Goal: Transaction & Acquisition: Purchase product/service

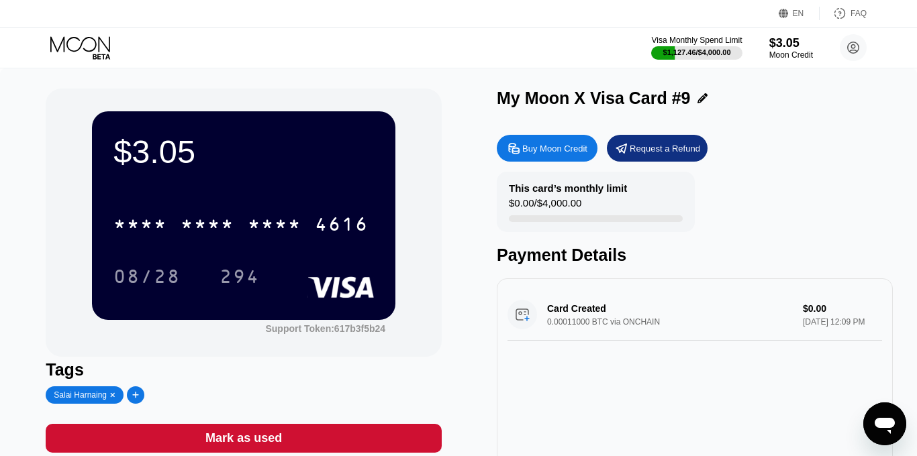
click at [455, 166] on div "$3.05 * * * * * * * * * * * * 4616 08/28 294 Support Token: 617b3f5b24 Tags Sal…" at bounding box center [458, 301] width 825 height 425
click at [848, 51] on icon at bounding box center [853, 47] width 11 height 11
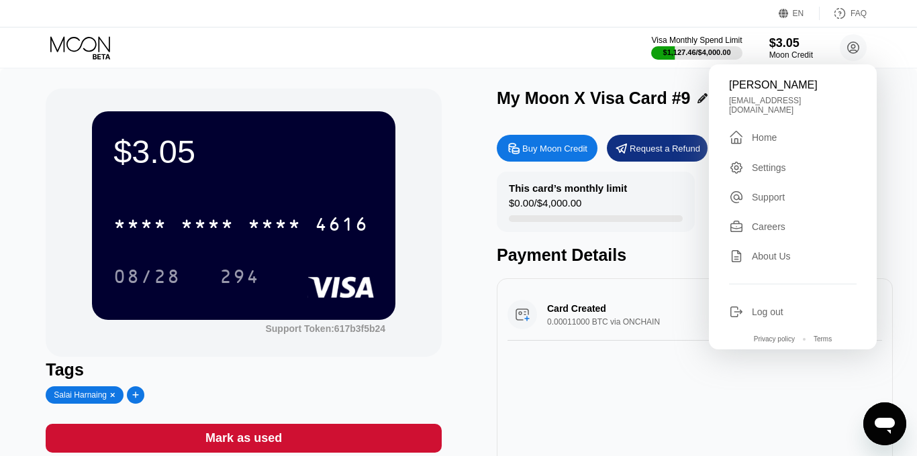
click at [761, 132] on div "Home" at bounding box center [764, 137] width 25 height 11
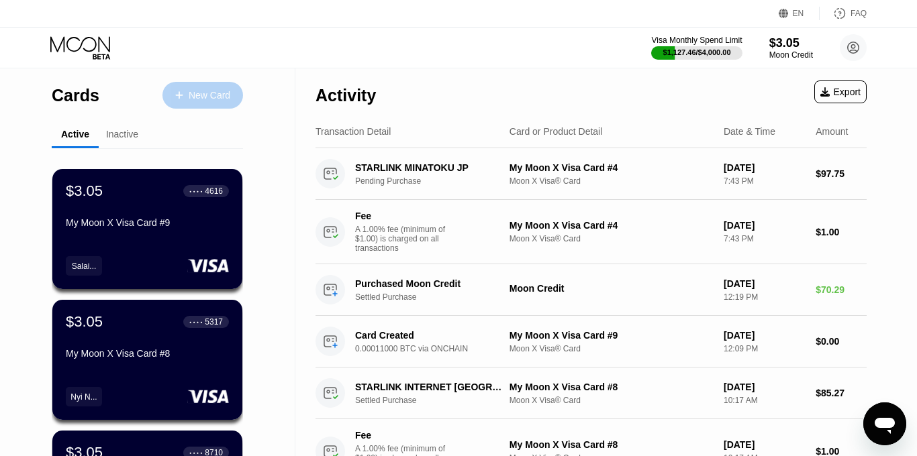
click at [201, 101] on div "New Card" at bounding box center [202, 95] width 81 height 27
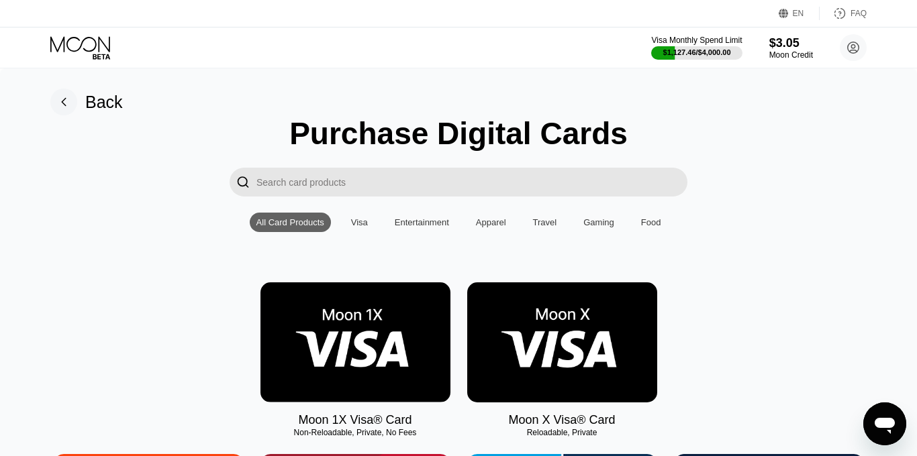
click at [577, 381] on img at bounding box center [562, 343] width 190 height 120
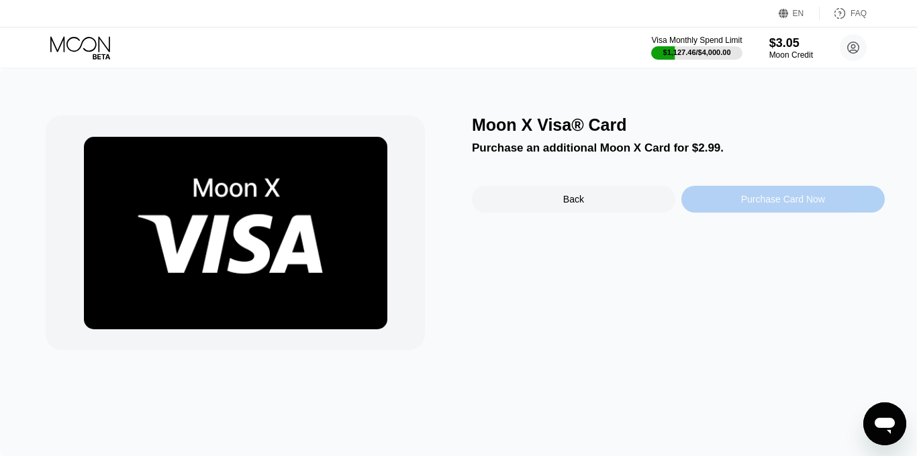
click at [740, 208] on div "Purchase Card Now" at bounding box center [782, 199] width 203 height 27
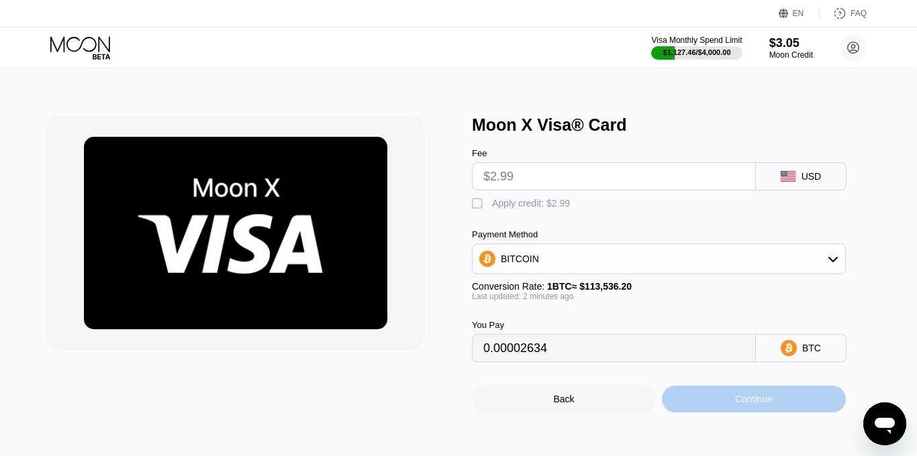
click at [744, 400] on div "Continue" at bounding box center [754, 399] width 38 height 11
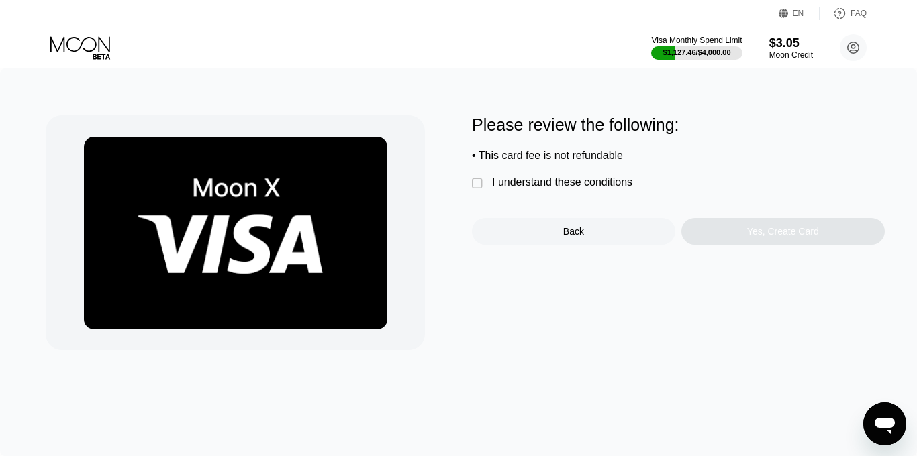
click at [589, 185] on div "I understand these conditions" at bounding box center [562, 183] width 140 height 12
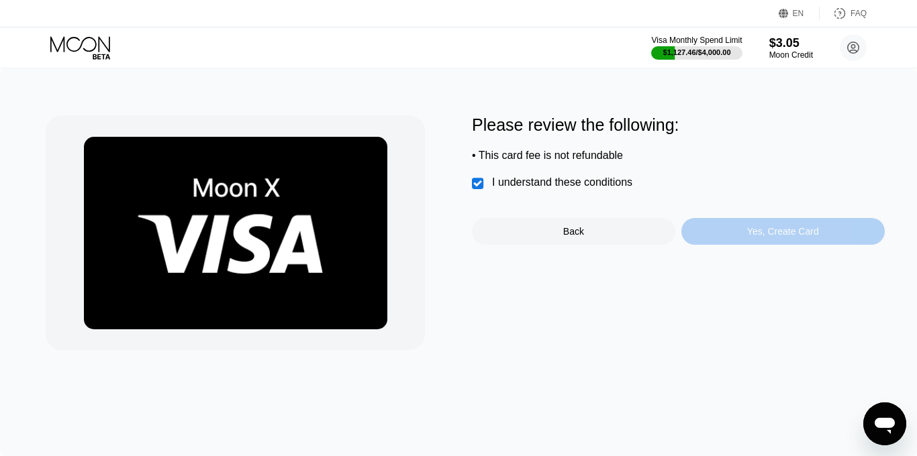
click at [721, 235] on div "Yes, Create Card" at bounding box center [782, 231] width 203 height 27
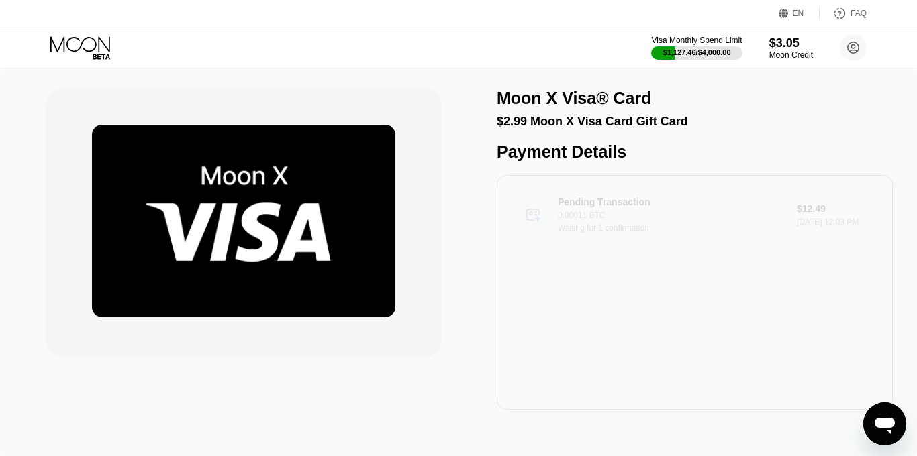
click at [569, 214] on div "0.00011 BTC" at bounding box center [678, 215] width 241 height 9
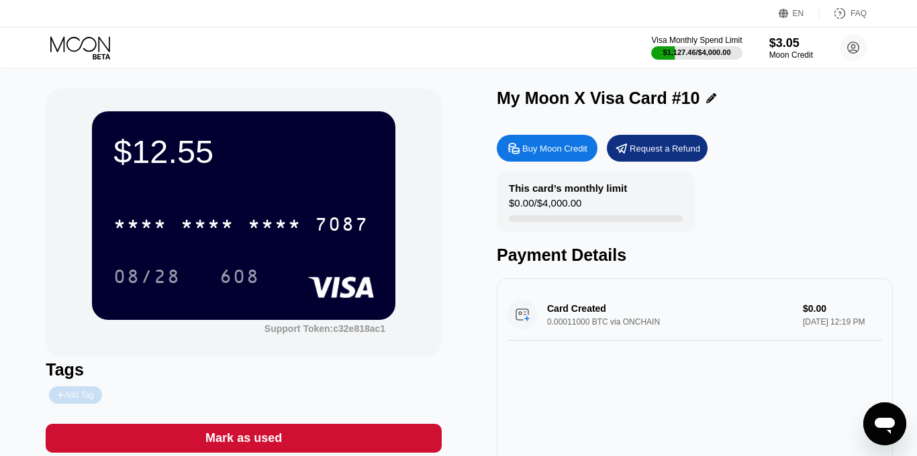
click at [72, 394] on div "Add Tag" at bounding box center [75, 395] width 36 height 9
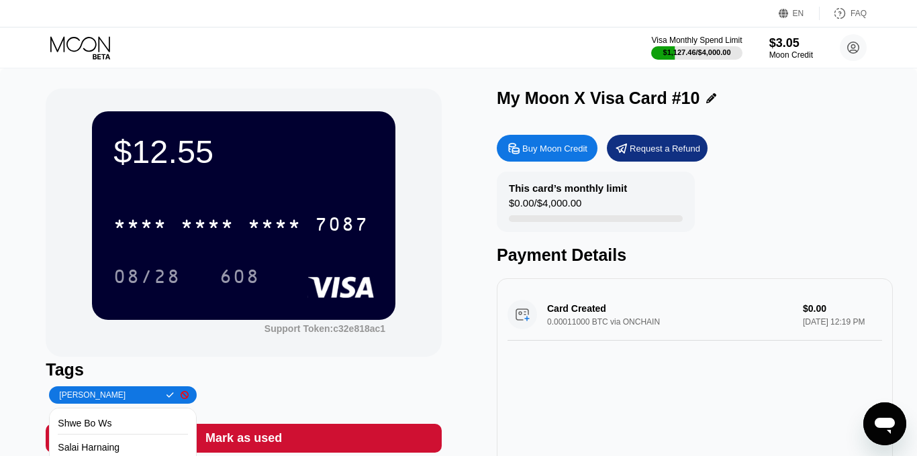
type input "Thahar Swe"
click at [166, 396] on icon at bounding box center [169, 395] width 7 height 5
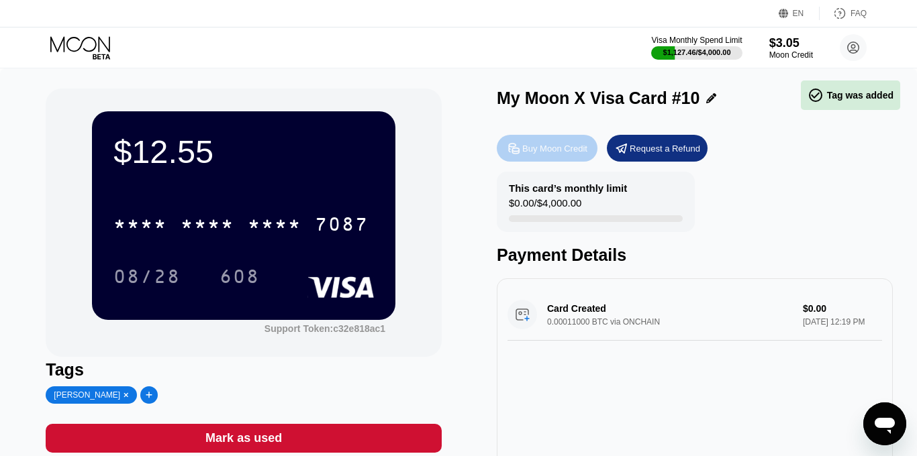
click at [549, 151] on div "Buy Moon Credit" at bounding box center [554, 148] width 65 height 11
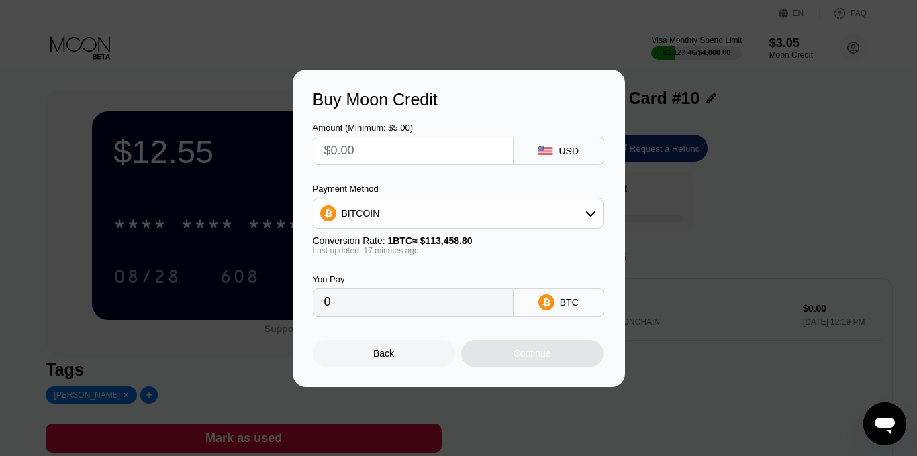
click at [581, 205] on div "BITCOIN" at bounding box center [457, 213] width 289 height 27
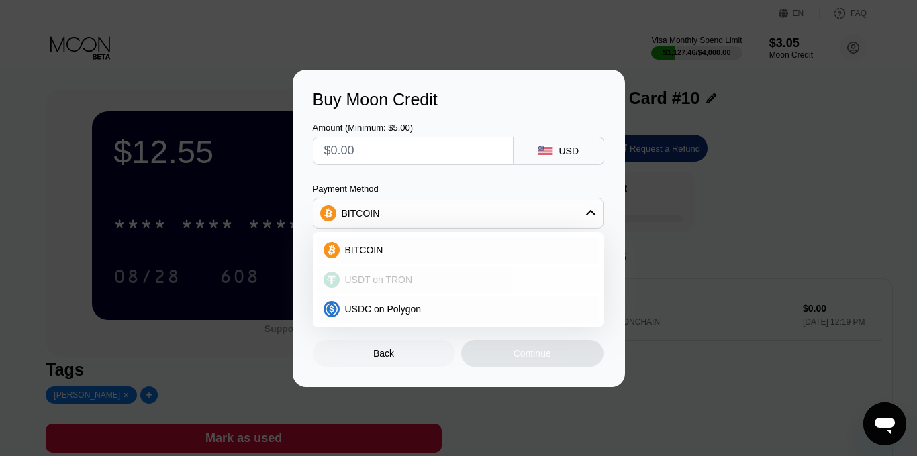
drag, startPoint x: 538, startPoint y: 264, endPoint x: 536, endPoint y: 278, distance: 14.2
click at [536, 278] on div "USDT on TRON" at bounding box center [458, 280] width 291 height 30
click at [536, 278] on div "USDT on TRON" at bounding box center [466, 280] width 253 height 11
type input "0.00"
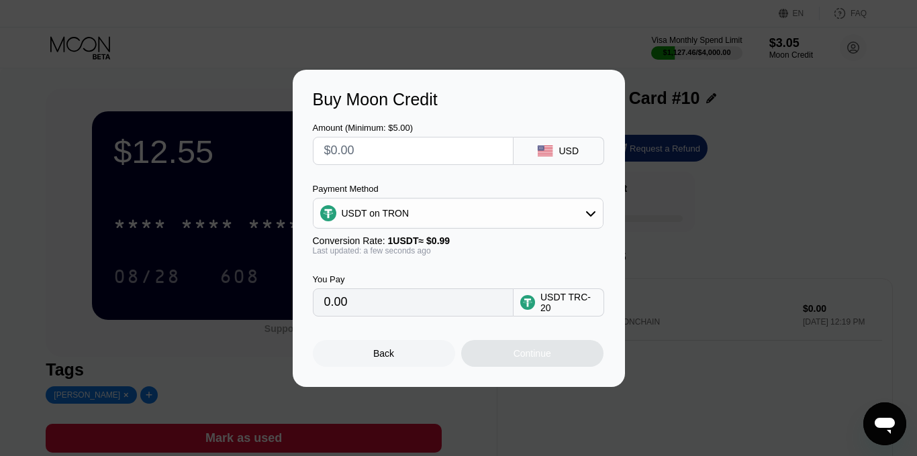
click at [449, 151] on input "text" at bounding box center [413, 151] width 178 height 27
type input "$1"
type input "1.01"
type input "$10"
type input "10.10"
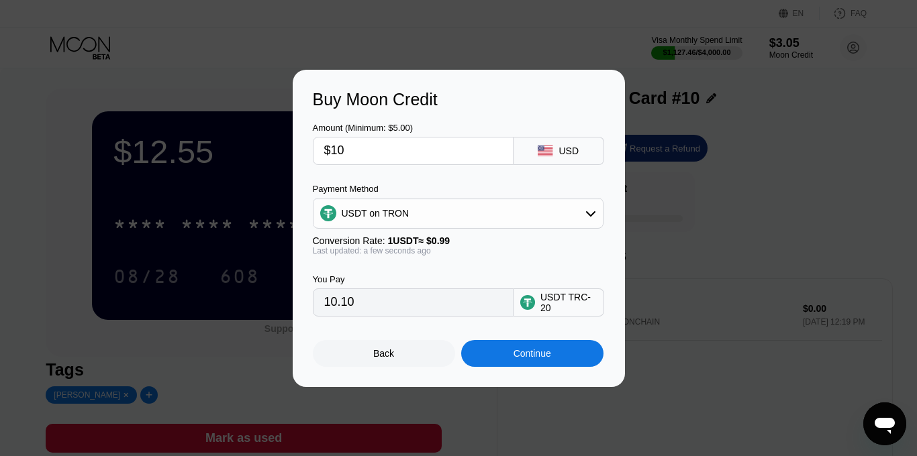
type input "$100"
type input "101.01"
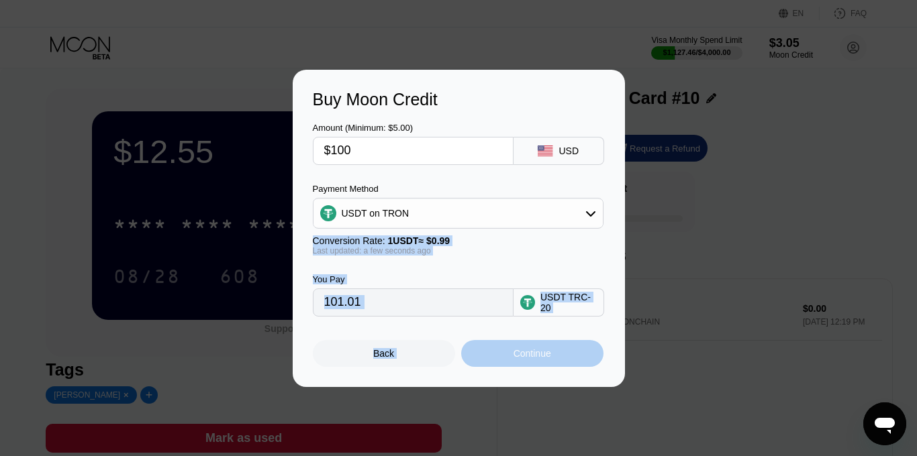
drag, startPoint x: 514, startPoint y: 352, endPoint x: 406, endPoint y: 183, distance: 199.8
click at [406, 185] on div "Amount (Minimum: $5.00) $100 USD Payment Method USDT on TRON Conversion Rate: 1…" at bounding box center [459, 238] width 292 height 258
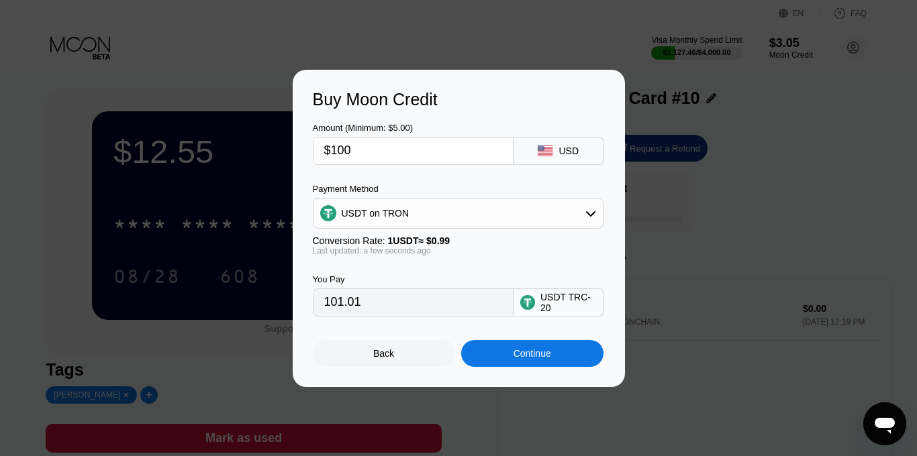
drag, startPoint x: 412, startPoint y: 155, endPoint x: 328, endPoint y: 149, distance: 84.1
click at [328, 149] on input "$100" at bounding box center [413, 151] width 178 height 27
type input "$9"
type input "9.09"
type input "$99"
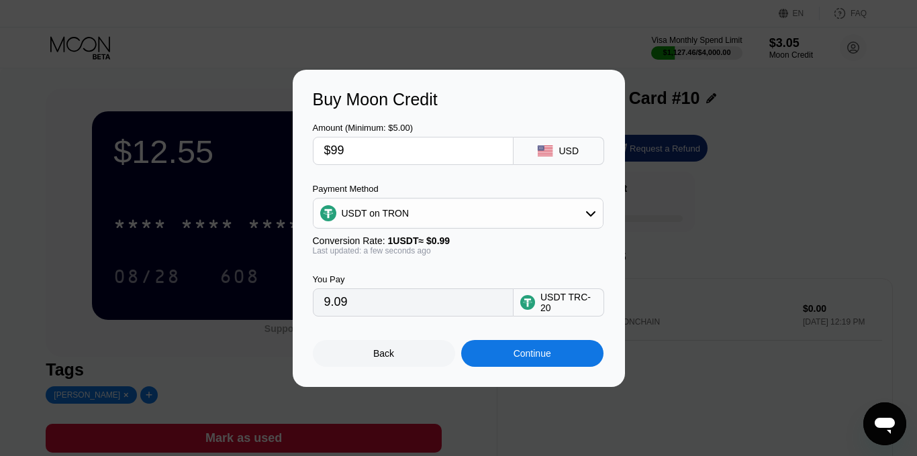
type input "100.00"
type input "$99"
click at [478, 361] on div "Continue" at bounding box center [532, 353] width 142 height 27
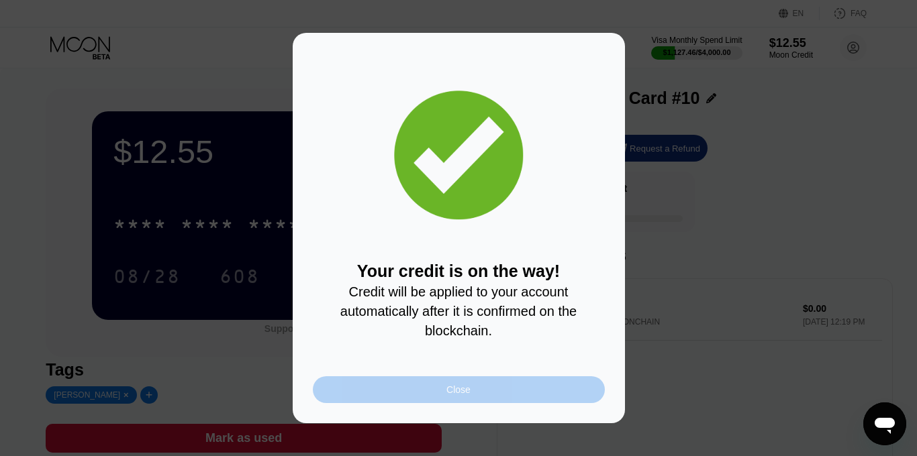
click at [467, 386] on div "Close" at bounding box center [458, 390] width 24 height 11
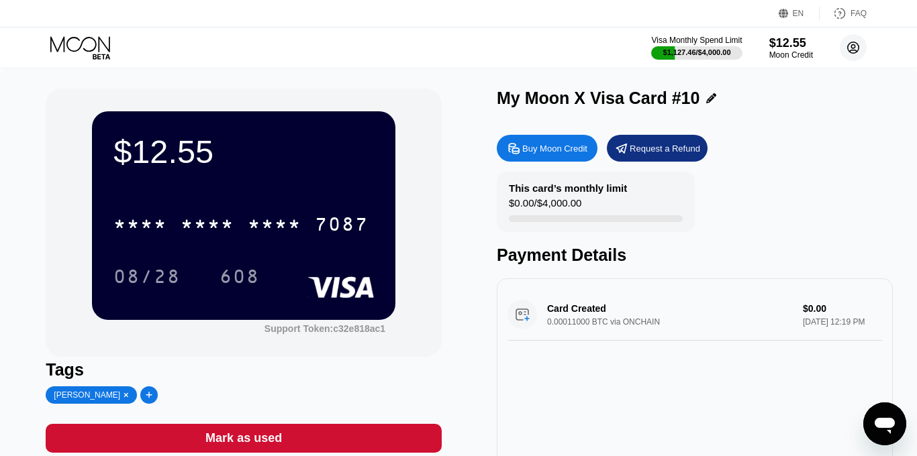
click at [855, 52] on circle at bounding box center [853, 47] width 27 height 27
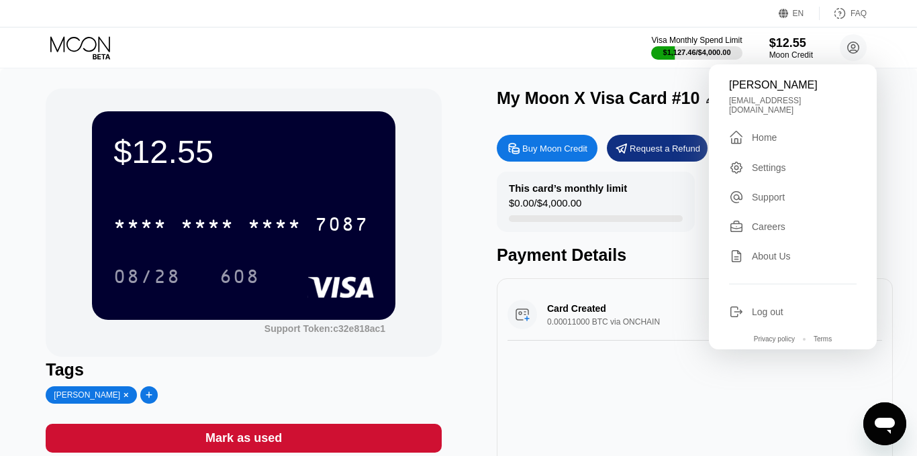
click at [789, 132] on div " Home" at bounding box center [793, 138] width 128 height 16
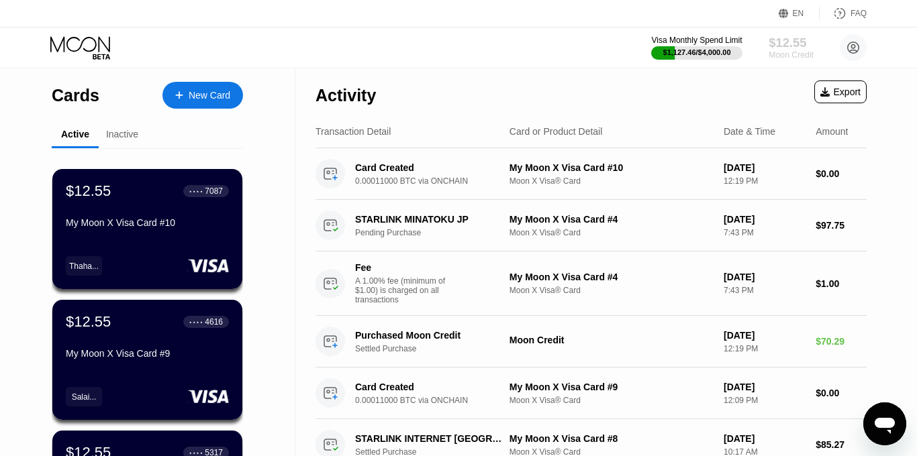
click at [779, 52] on div "Moon Credit" at bounding box center [791, 54] width 45 height 9
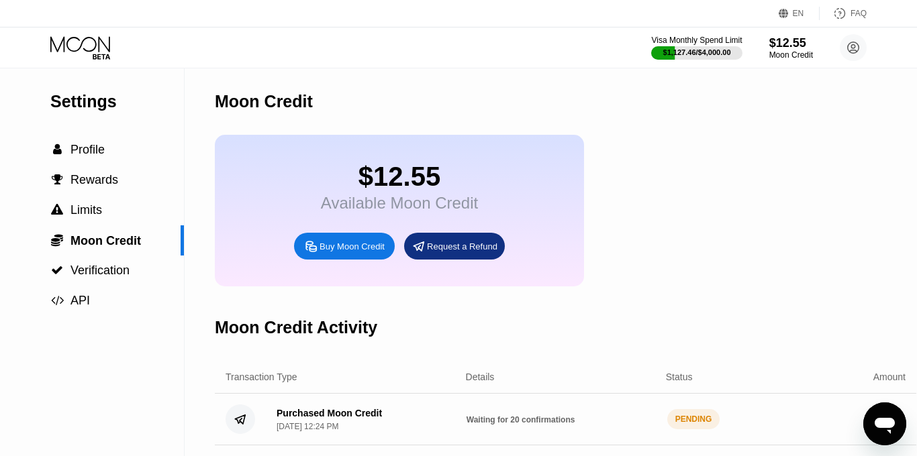
click at [677, 221] on div "$12.55 Available Moon Credit Buy Moon Credit Request a Refund" at bounding box center [565, 211] width 701 height 152
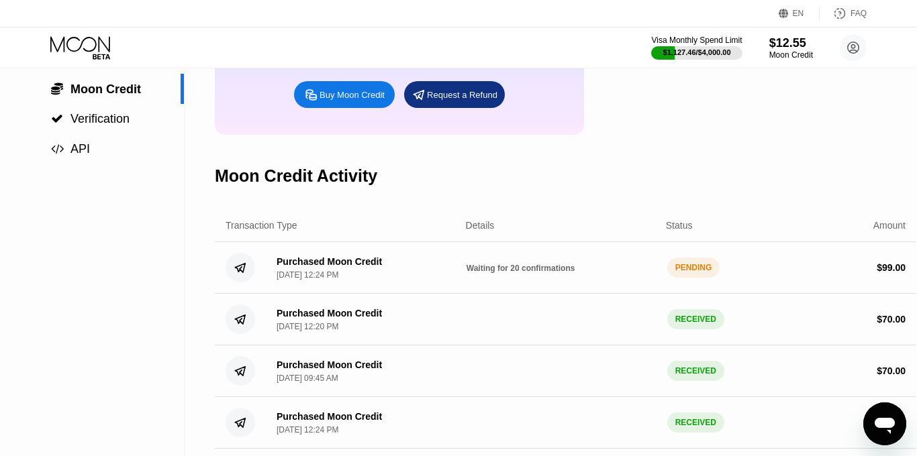
scroll to position [161, 0]
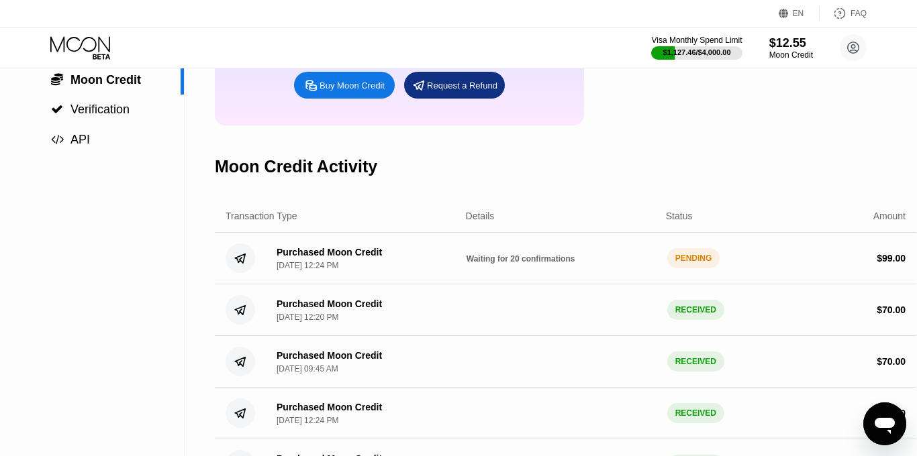
click at [681, 262] on div "PENDING" at bounding box center [693, 258] width 53 height 20
click at [238, 261] on circle at bounding box center [241, 259] width 30 height 30
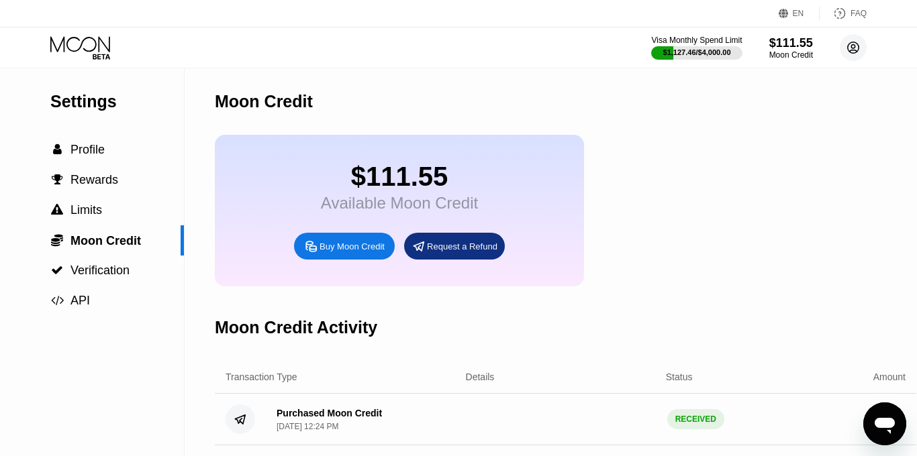
click at [848, 51] on circle at bounding box center [853, 47] width 27 height 27
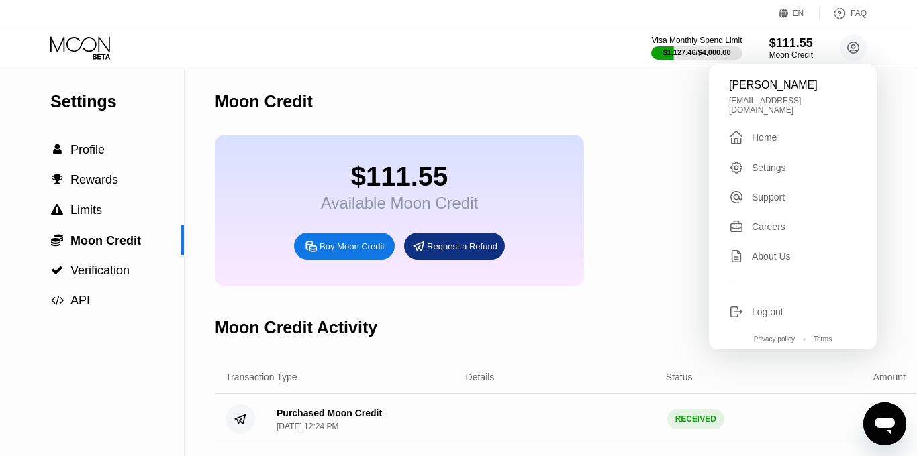
click at [767, 132] on div "Home" at bounding box center [764, 137] width 25 height 11
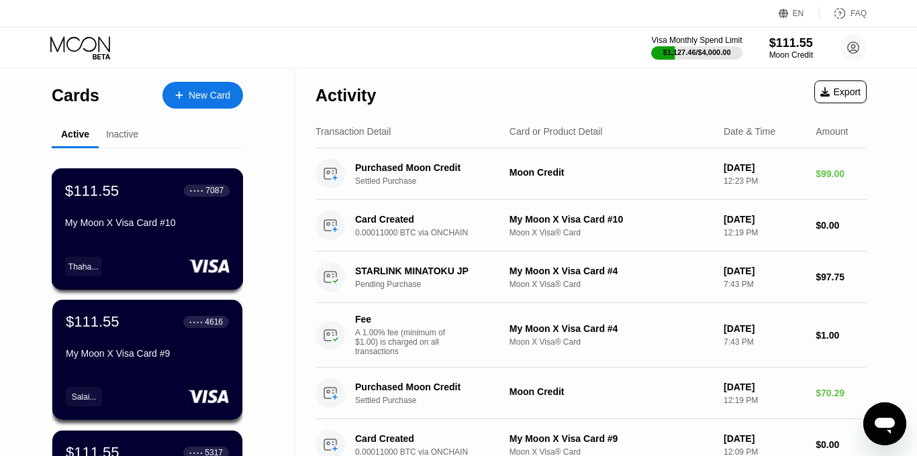
click at [215, 238] on div "$111.55 ● ● ● ● 7087 My Moon X Visa Card #10 Thaha..." at bounding box center [148, 228] width 192 height 121
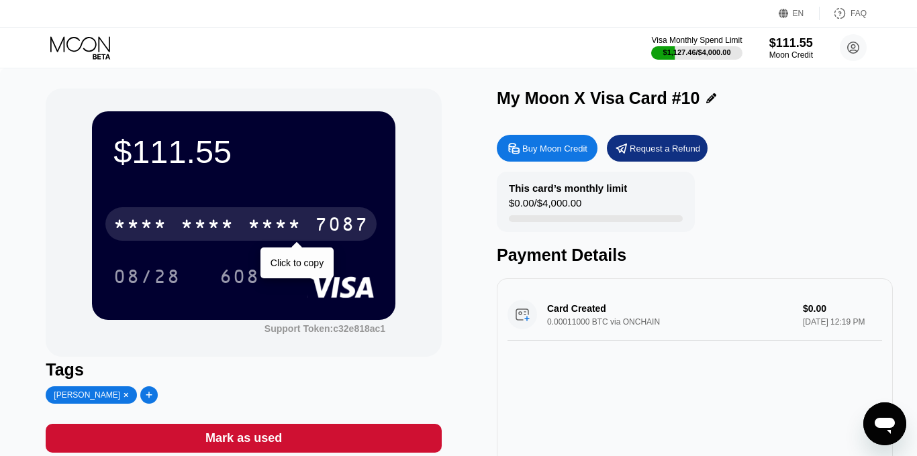
click at [284, 224] on div "* * * *" at bounding box center [275, 225] width 54 height 21
